Goal: Task Accomplishment & Management: Use online tool/utility

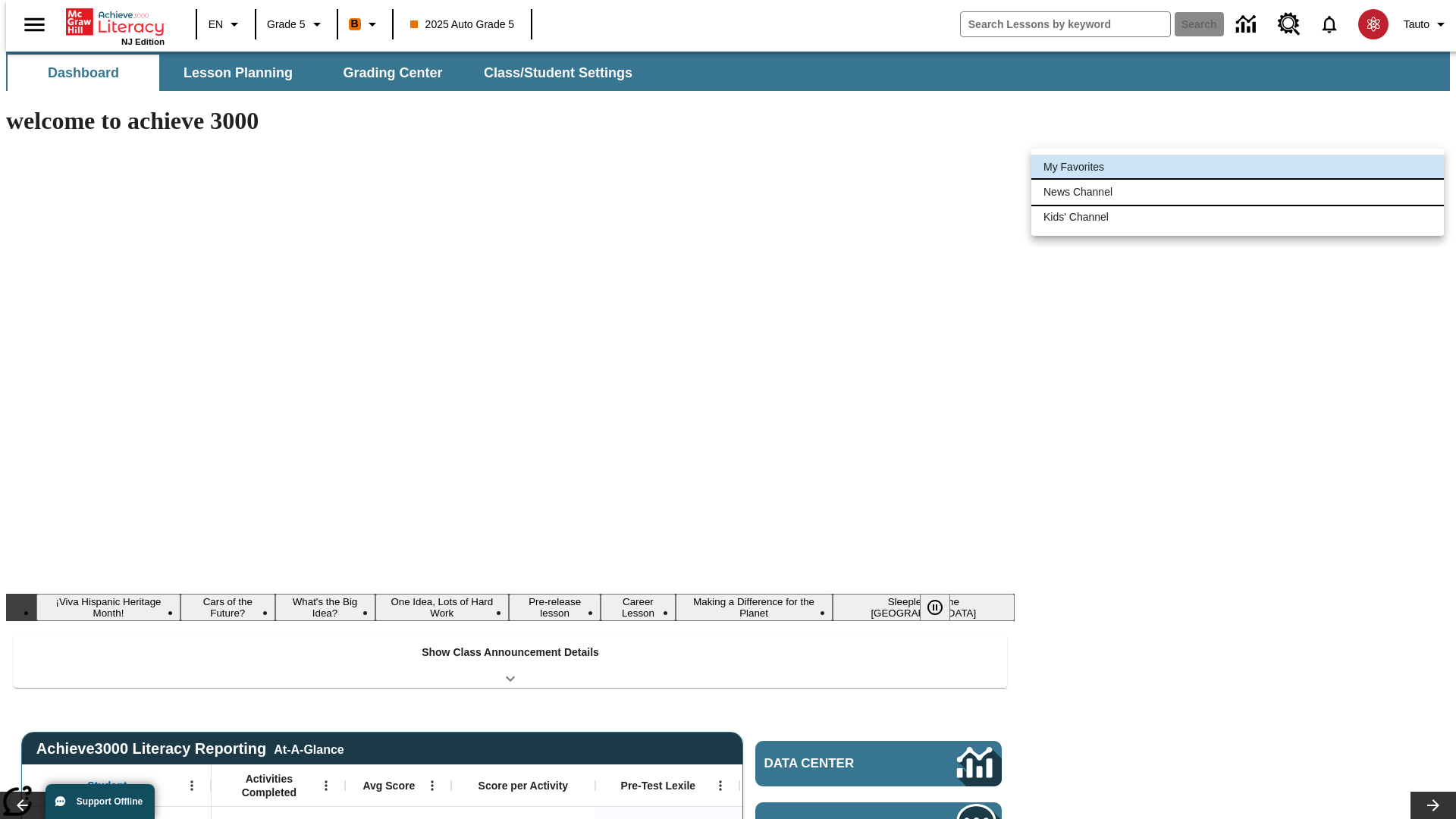
click at [1238, 191] on li "News Channel" at bounding box center [1238, 191] width 412 height 25
type input "120"
